Goal: Use online tool/utility: Utilize a website feature to perform a specific function

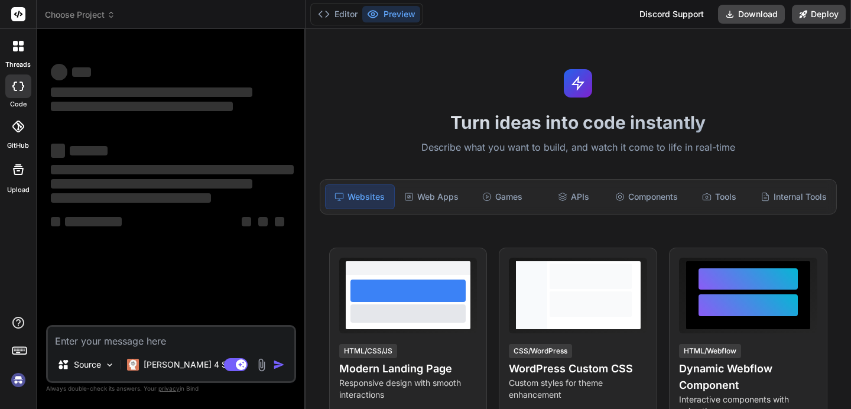
type textarea "x"
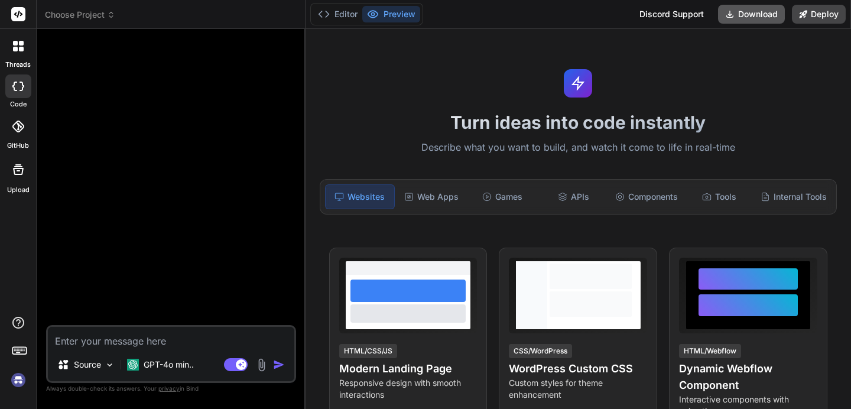
click at [738, 12] on button "Download" at bounding box center [751, 14] width 67 height 19
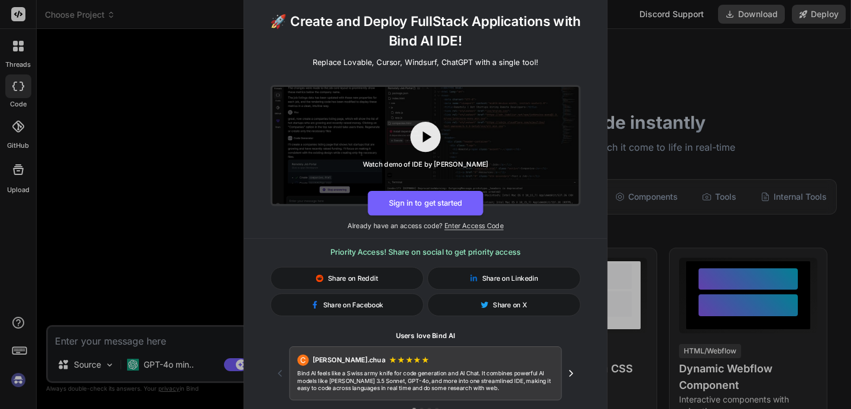
click at [717, 72] on div "🚀 Create and Deploy FullStack Applications with Bind AI IDE! Replace Lovable, C…" at bounding box center [425, 204] width 851 height 409
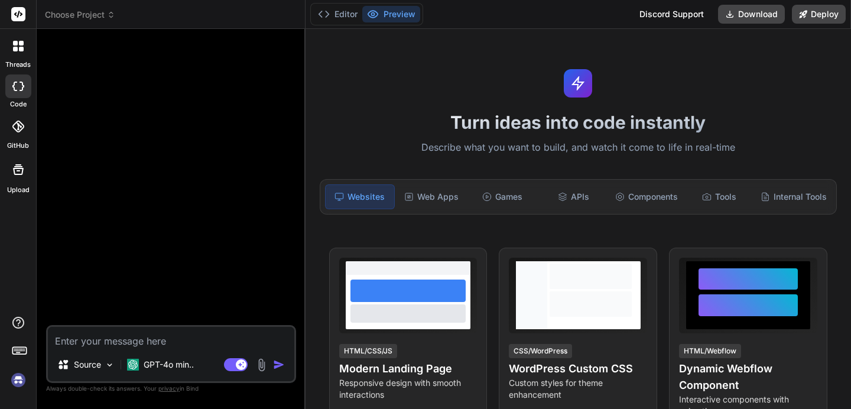
click at [25, 35] on div at bounding box center [18, 46] width 25 height 25
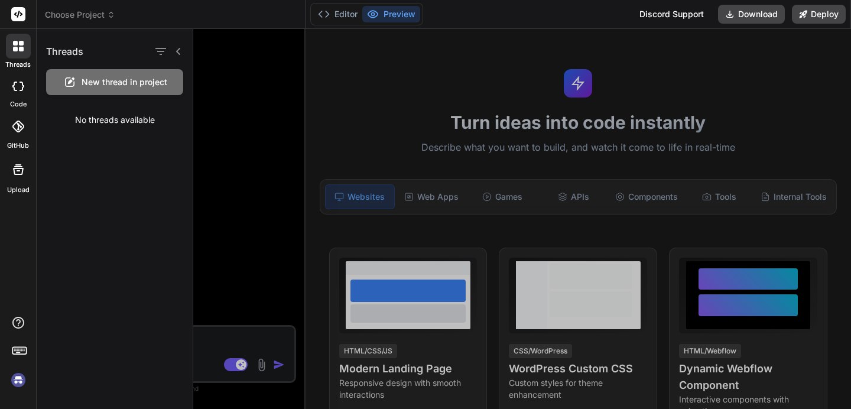
click at [22, 123] on icon at bounding box center [18, 127] width 12 height 12
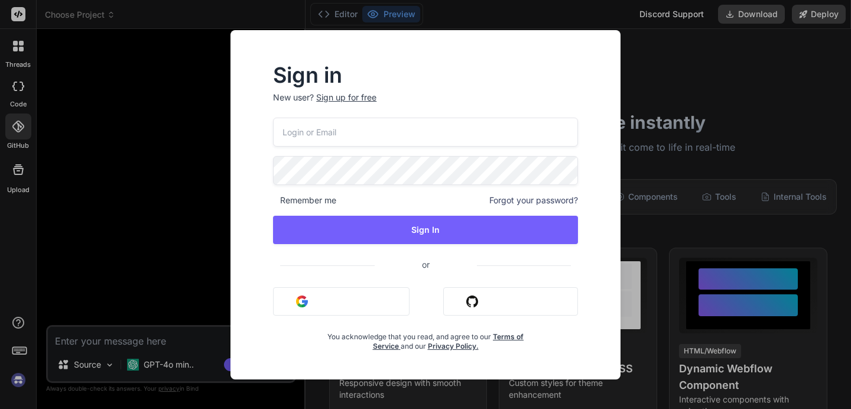
click at [14, 83] on div "Sign in New user? Sign up for free Remember me Forgot your password? Sign In or…" at bounding box center [425, 204] width 851 height 409
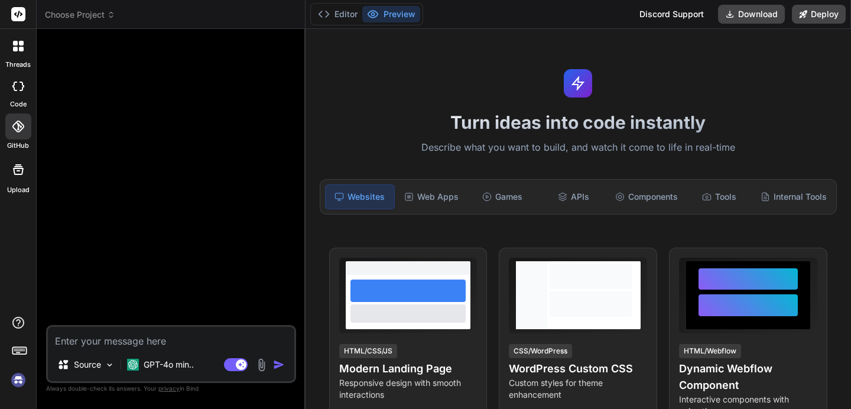
click at [15, 38] on div at bounding box center [18, 46] width 25 height 25
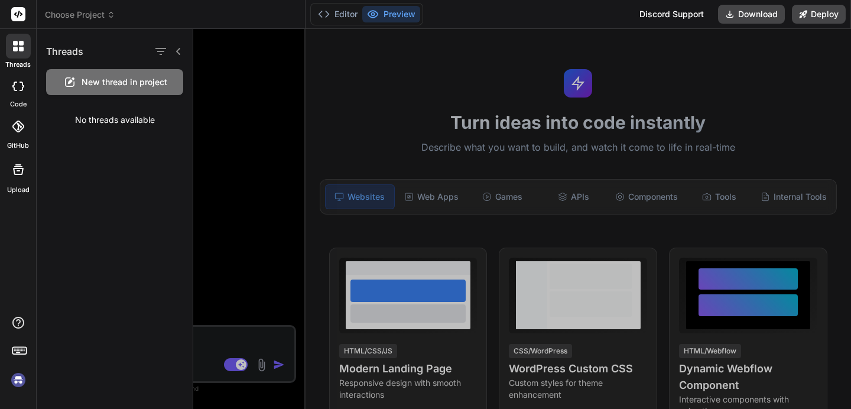
click at [16, 87] on icon at bounding box center [18, 86] width 12 height 9
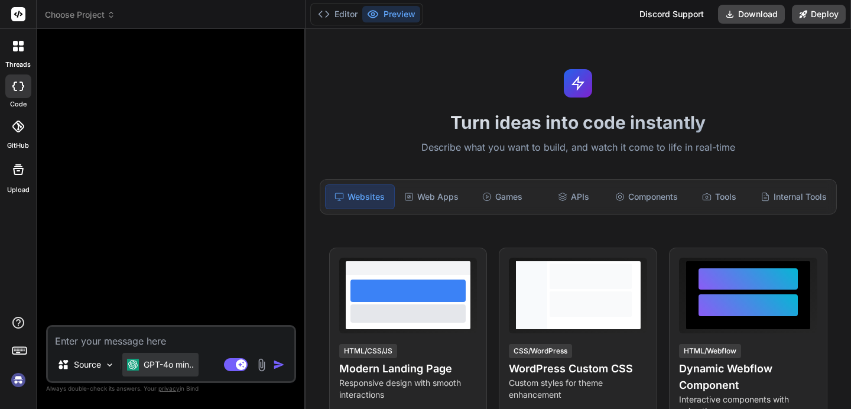
click at [177, 362] on p "GPT-4o min.." at bounding box center [169, 365] width 50 height 12
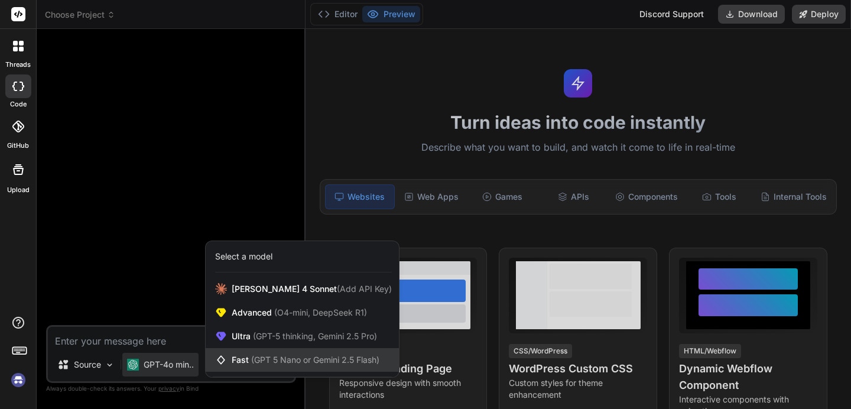
click at [276, 362] on span "(GPT 5 Nano or Gemini 2.5 Flash)" at bounding box center [315, 360] width 128 height 10
type textarea "x"
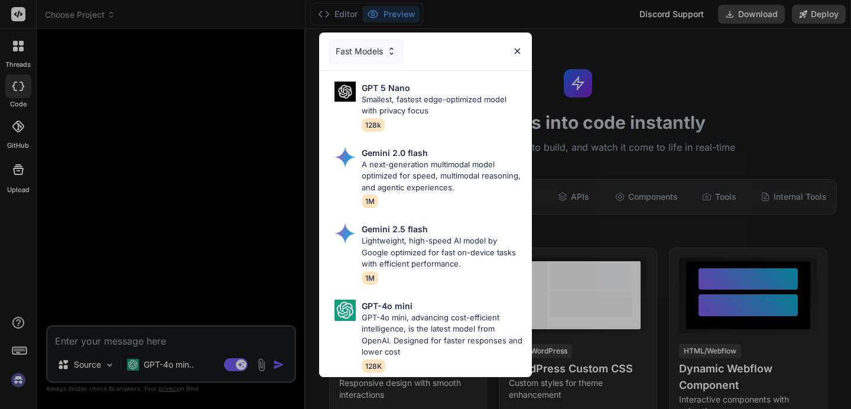
click at [394, 53] on img at bounding box center [392, 51] width 10 height 10
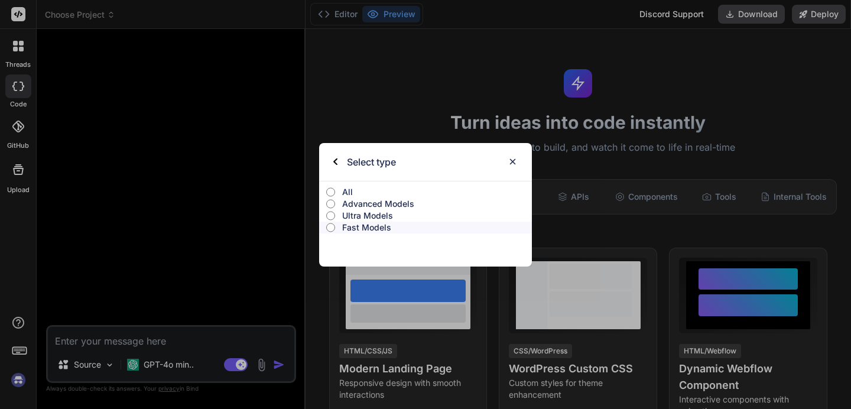
click at [384, 201] on p "Advanced Models" at bounding box center [437, 204] width 190 height 12
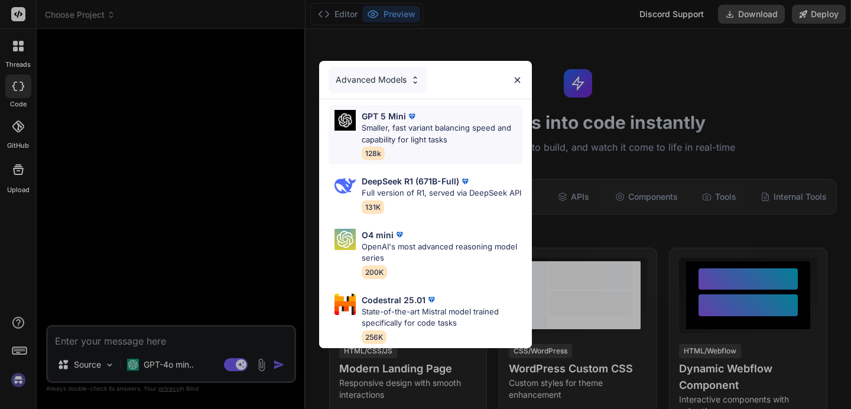
click at [432, 121] on div "GPT 5 Mini" at bounding box center [442, 116] width 161 height 12
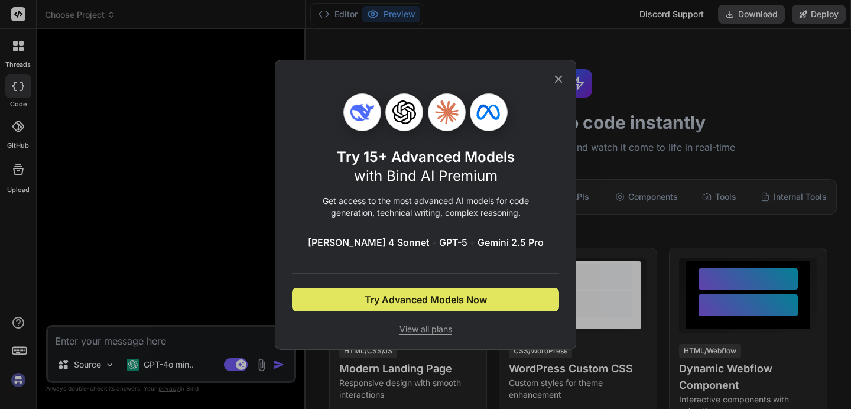
click at [521, 297] on button "Try Advanced Models Now" at bounding box center [425, 300] width 267 height 24
